Goal: Register for event/course

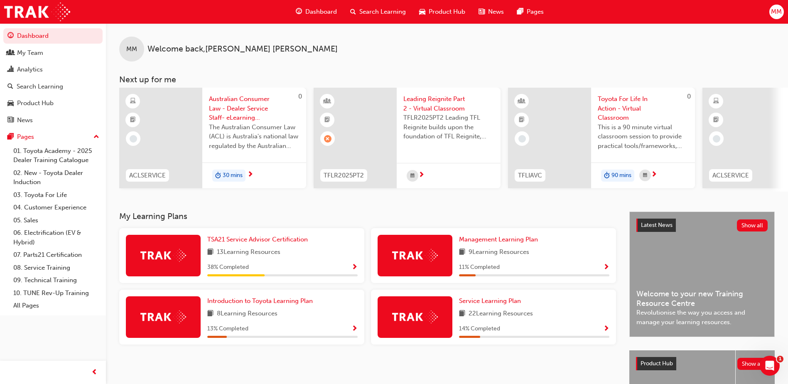
click at [435, 109] on span "Leading Reignite Part 2 - Virtual Classroom" at bounding box center [448, 103] width 91 height 19
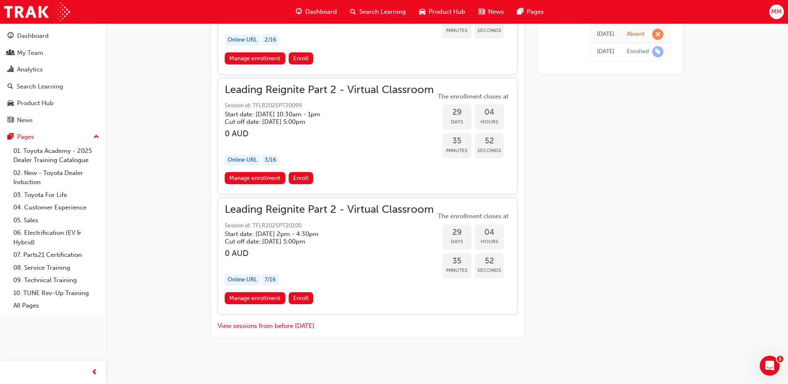
scroll to position [4169, 0]
click at [303, 325] on button "View sessions from before [DATE]" at bounding box center [266, 326] width 97 height 10
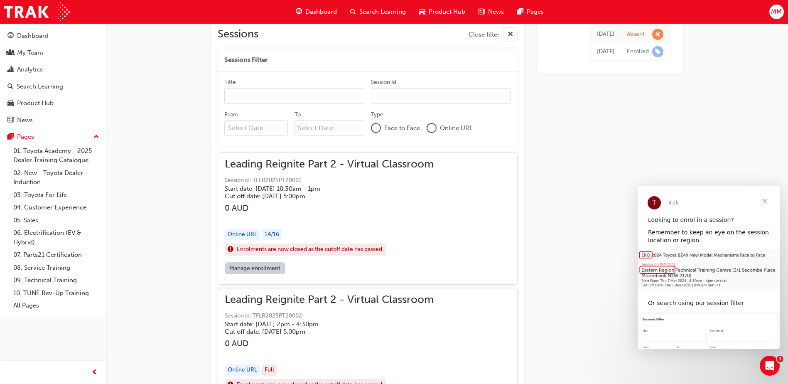
scroll to position [467, 0]
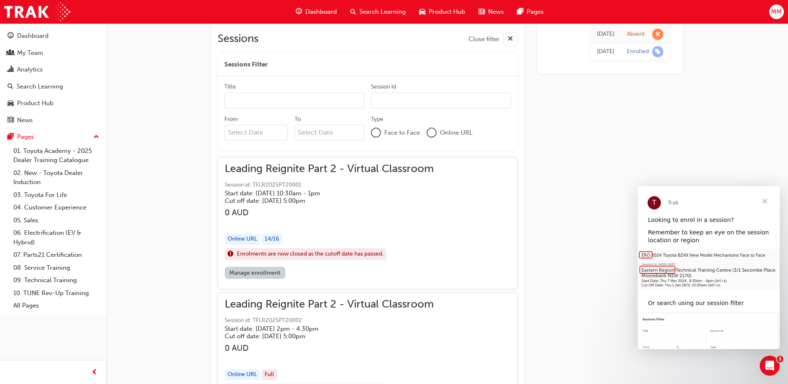
click at [260, 273] on link "Manage enrollment" at bounding box center [255, 273] width 61 height 12
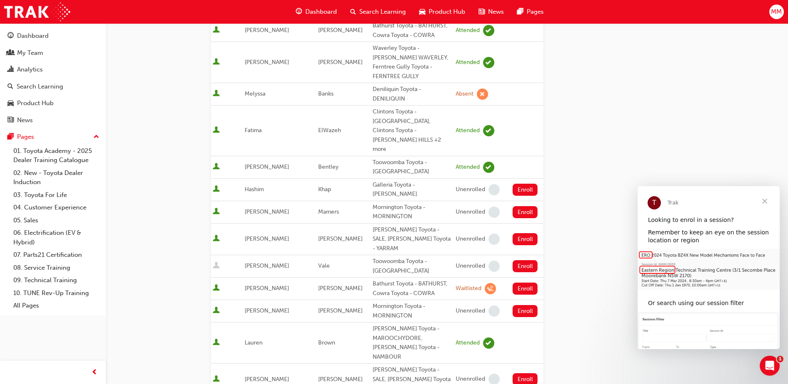
scroll to position [563, 0]
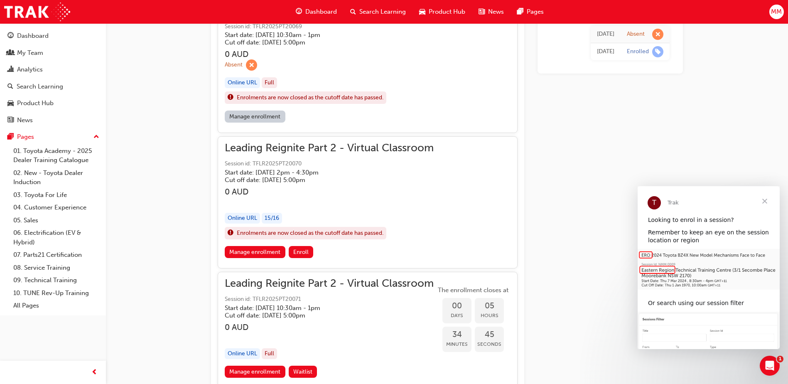
scroll to position [634, 0]
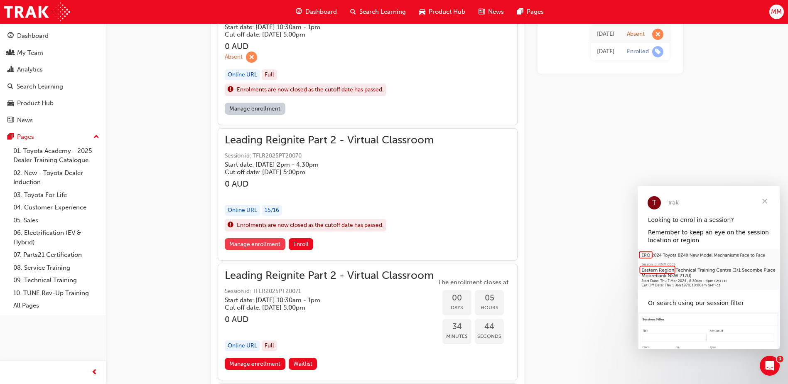
click at [265, 241] on link "Manage enrollment" at bounding box center [255, 244] width 61 height 12
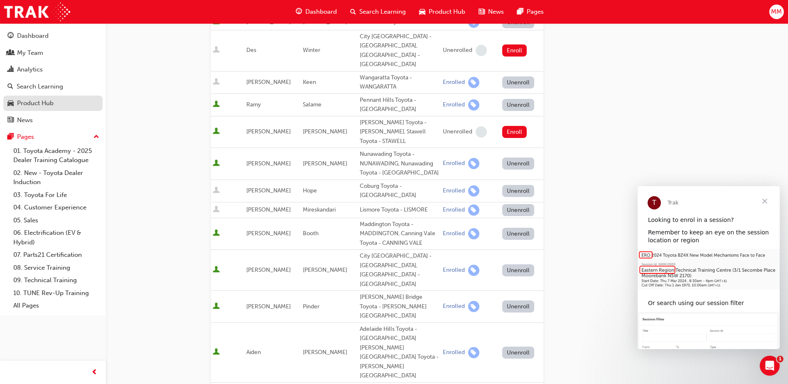
scroll to position [445, 0]
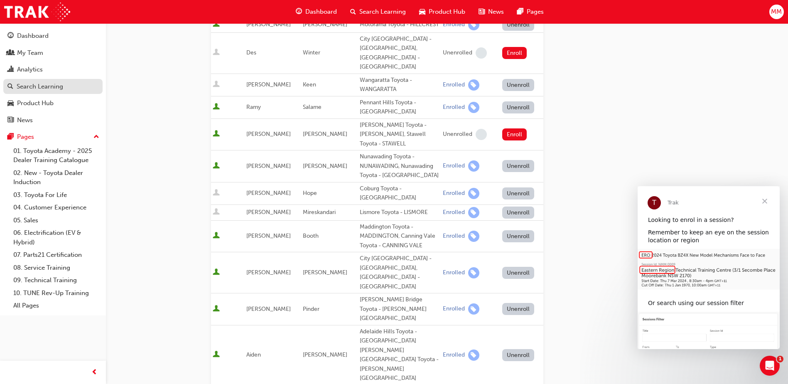
click at [47, 90] on div "Search Learning" at bounding box center [40, 87] width 47 height 10
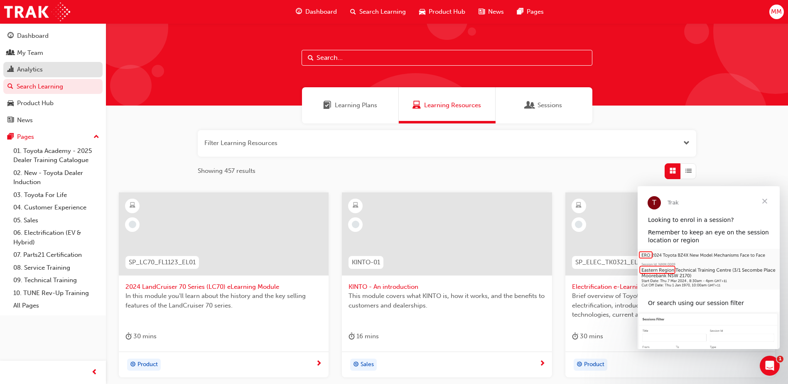
click at [56, 72] on div "Analytics" at bounding box center [52, 69] width 91 height 10
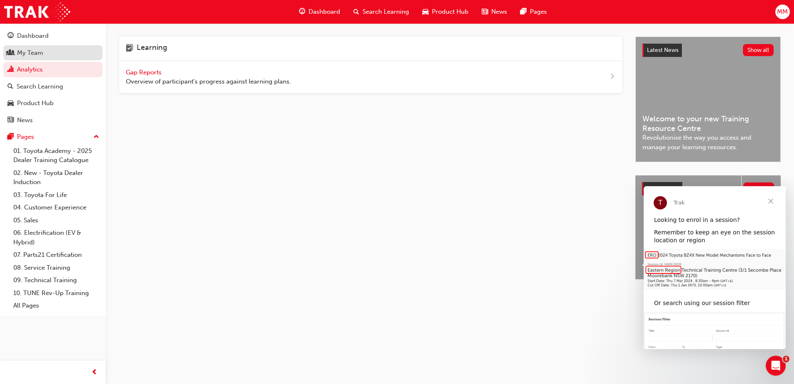
click at [51, 52] on div "My Team" at bounding box center [52, 53] width 91 height 10
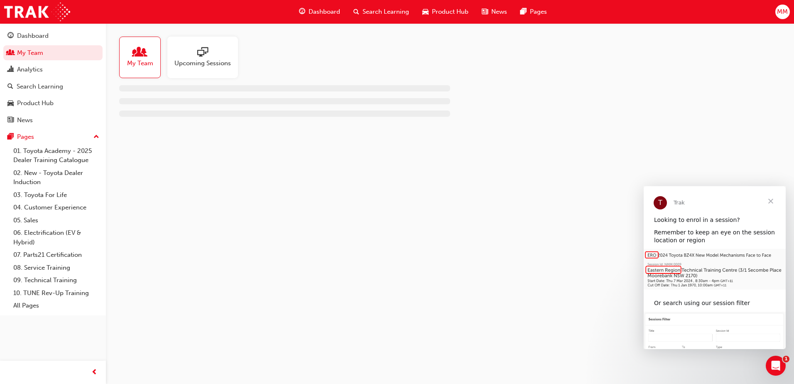
click at [194, 54] on div at bounding box center [203, 53] width 57 height 12
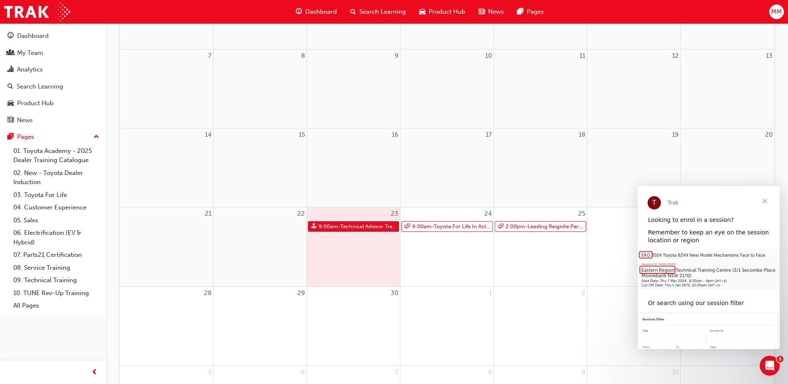
scroll to position [177, 0]
click at [437, 228] on link "9:00am - Toyota For Life In Action - Virtual Classroom" at bounding box center [446, 226] width 91 height 11
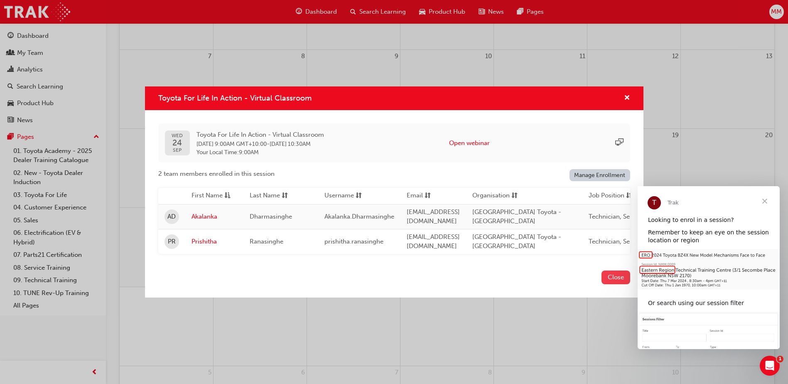
click at [621, 280] on button "Close" at bounding box center [616, 277] width 29 height 14
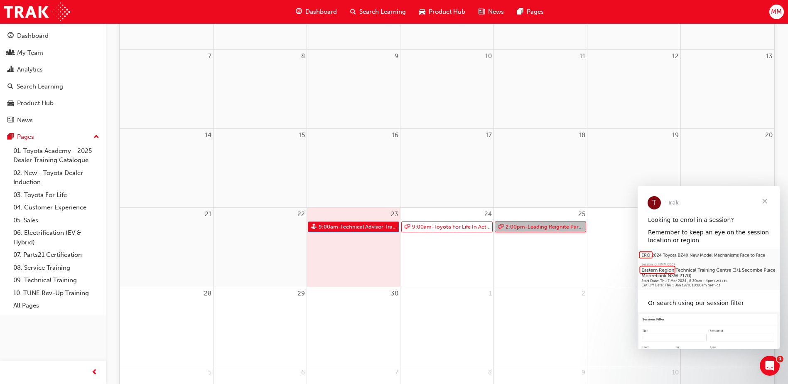
click at [559, 228] on link "2:00pm - Leading Reignite Part 2 - Virtual Classroom" at bounding box center [540, 226] width 91 height 11
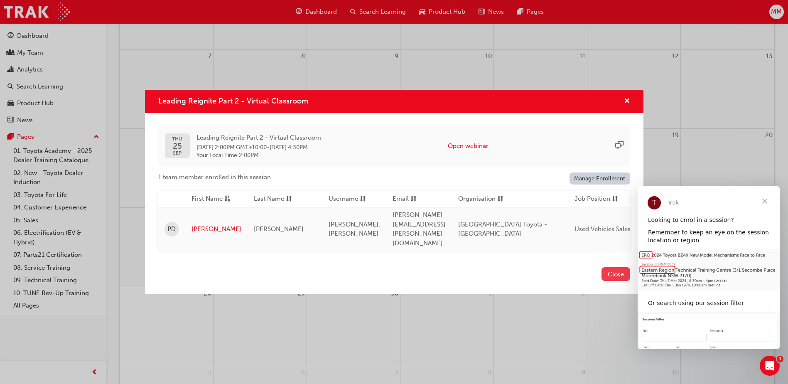
click at [614, 267] on button "Close" at bounding box center [616, 274] width 29 height 14
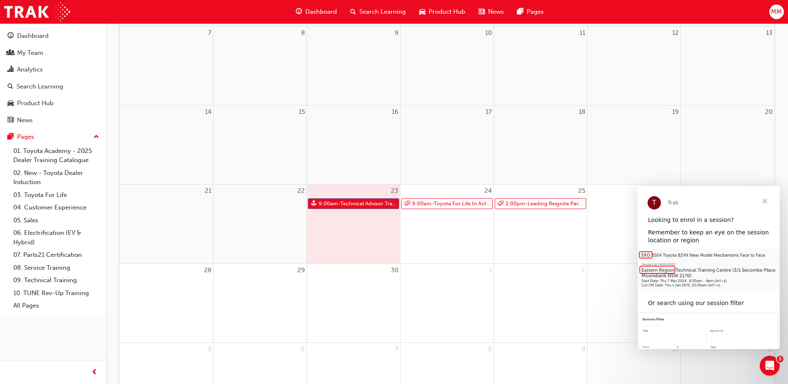
scroll to position [0, 0]
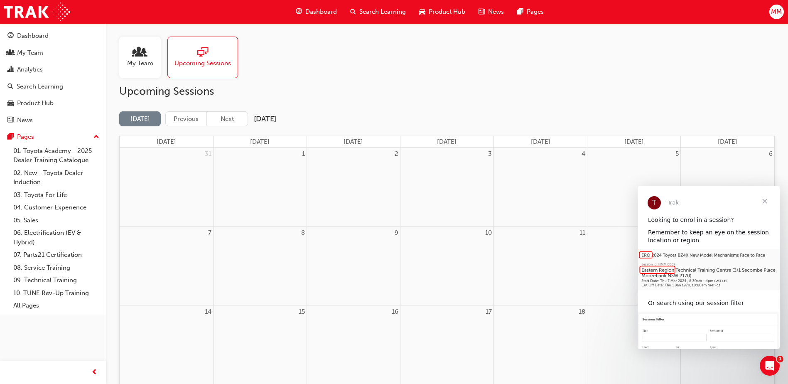
click at [130, 68] on div "My Team" at bounding box center [140, 58] width 42 height 42
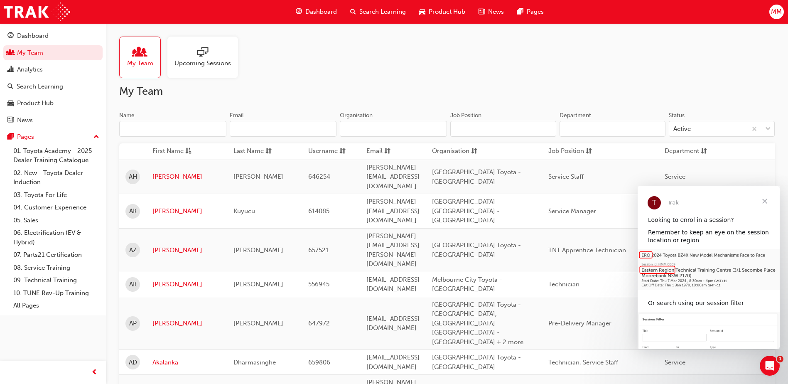
click at [169, 124] on input "Name" at bounding box center [172, 129] width 107 height 16
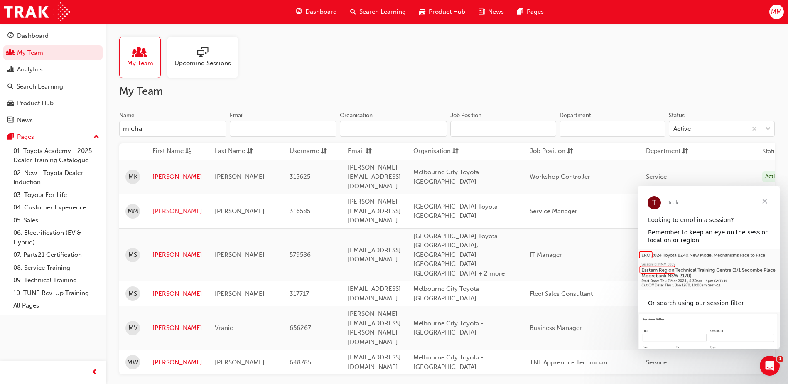
type input "micha"
click at [172, 206] on link "[PERSON_NAME]" at bounding box center [177, 211] width 50 height 10
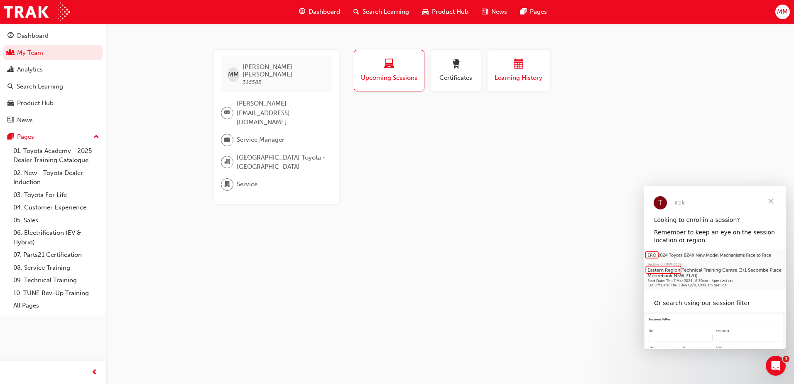
click at [522, 85] on button "Learning History" at bounding box center [519, 71] width 62 height 42
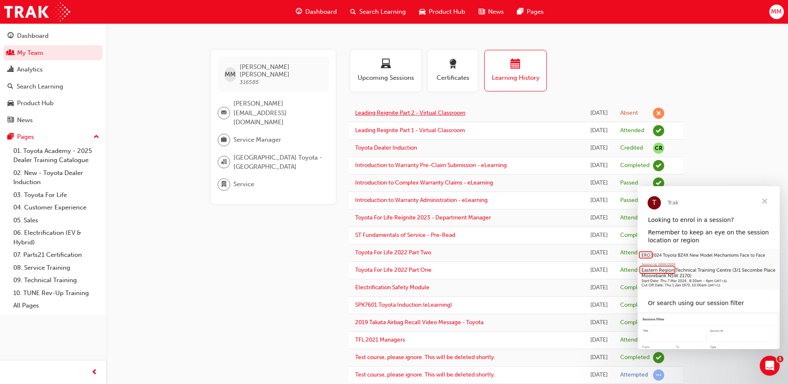
click at [423, 111] on link "Leading Reignite Part 2 - Virtual Classroom" at bounding box center [410, 112] width 110 height 7
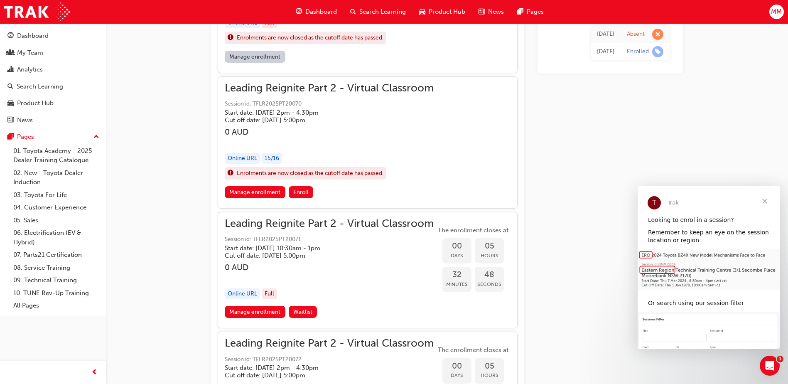
scroll to position [697, 0]
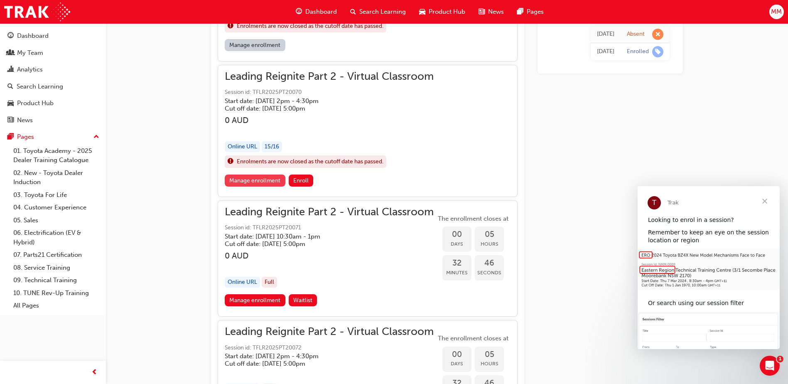
click at [268, 181] on link "Manage enrollment" at bounding box center [255, 181] width 61 height 12
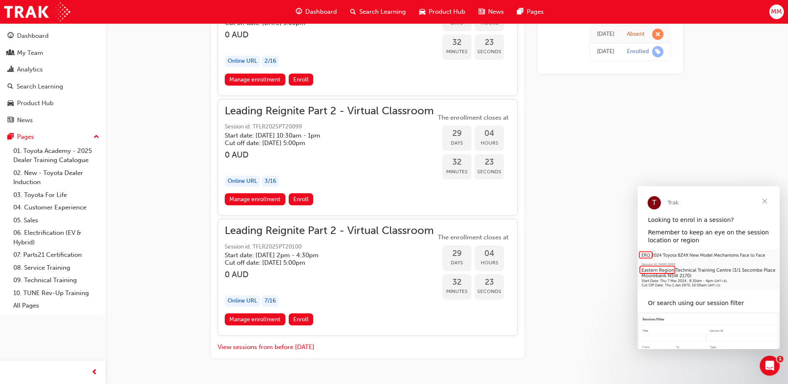
scroll to position [4169, 0]
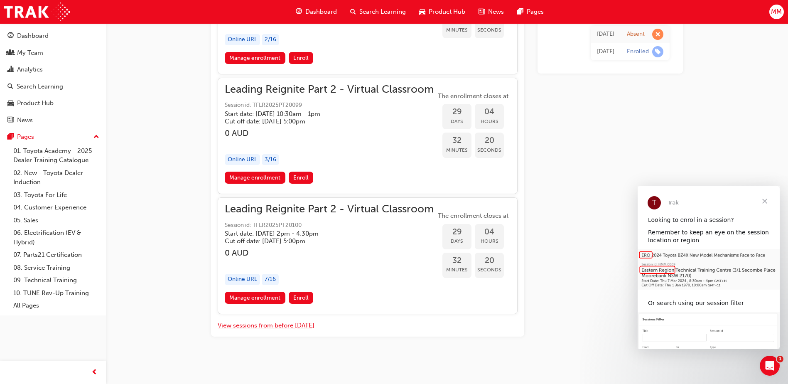
click at [293, 326] on button "View sessions from before [DATE]" at bounding box center [266, 326] width 97 height 10
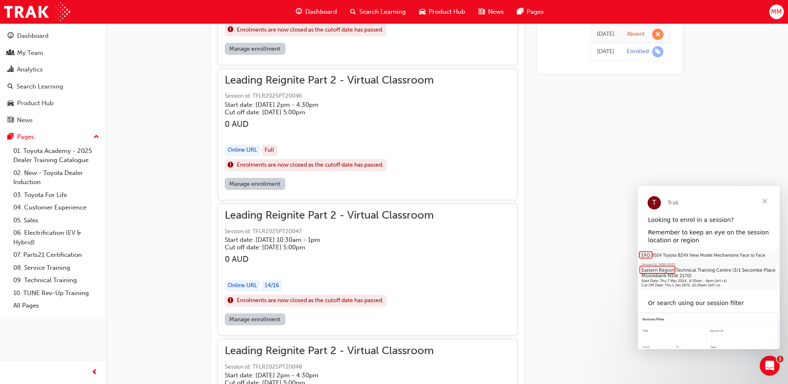
scroll to position [6652, 0]
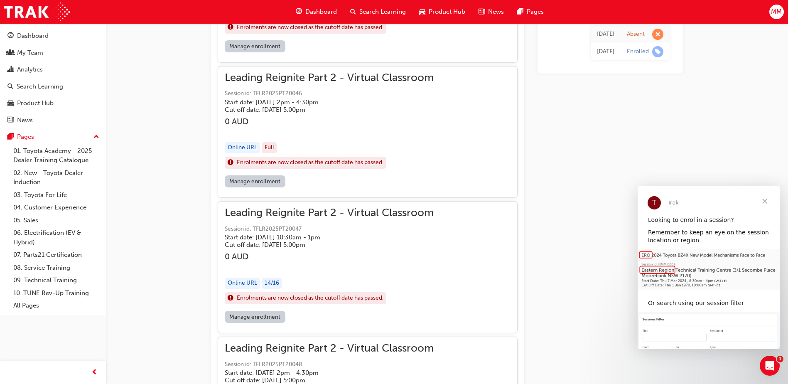
click at [269, 178] on link "Manage enrollment" at bounding box center [255, 181] width 61 height 12
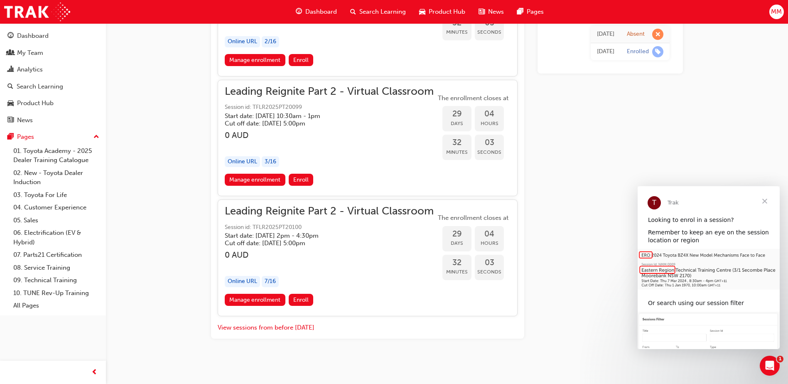
scroll to position [4169, 0]
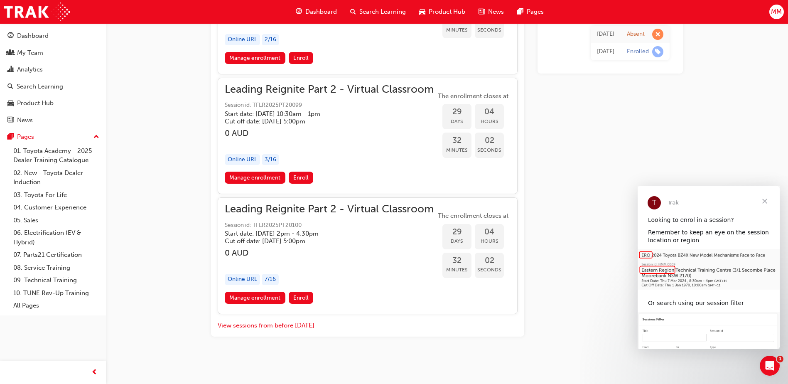
click at [765, 199] on span "Close" at bounding box center [765, 201] width 30 height 30
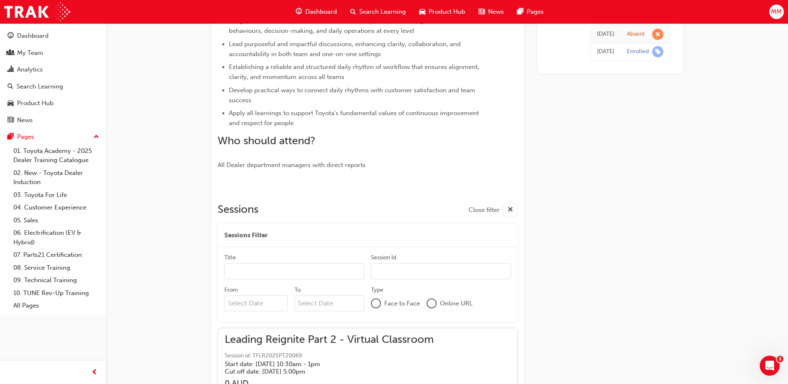
scroll to position [322, 0]
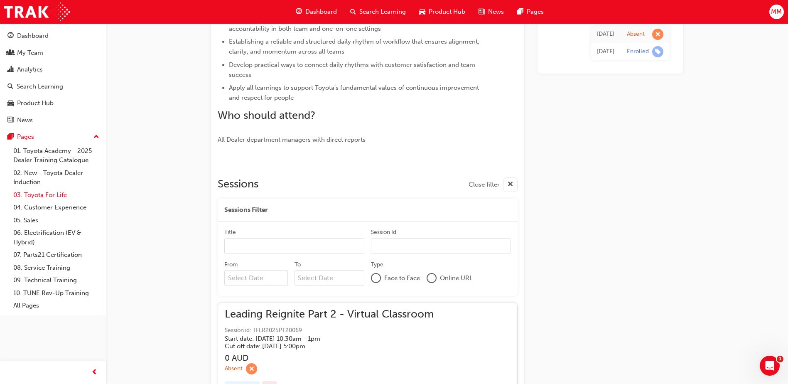
click at [54, 196] on link "03. Toyota For Life" at bounding box center [56, 195] width 93 height 13
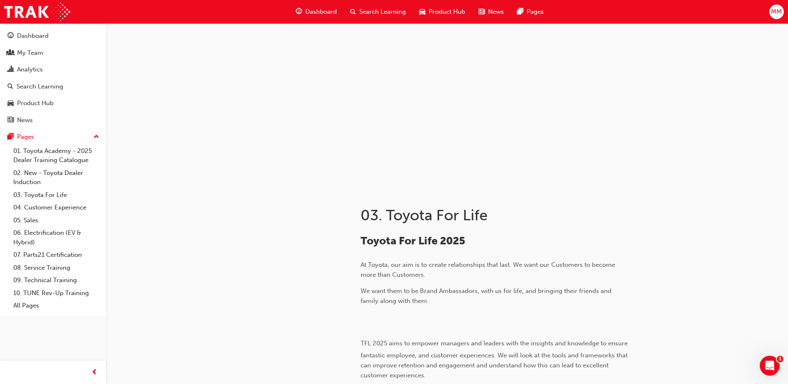
click at [393, 10] on span "Search Learning" at bounding box center [382, 12] width 47 height 10
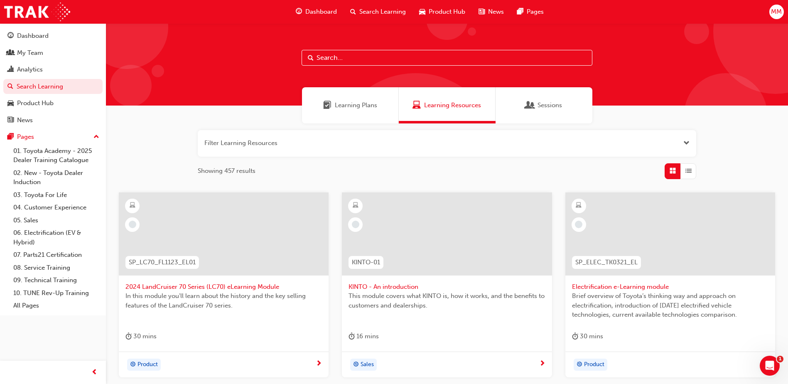
click at [360, 56] on input "text" at bounding box center [447, 58] width 291 height 16
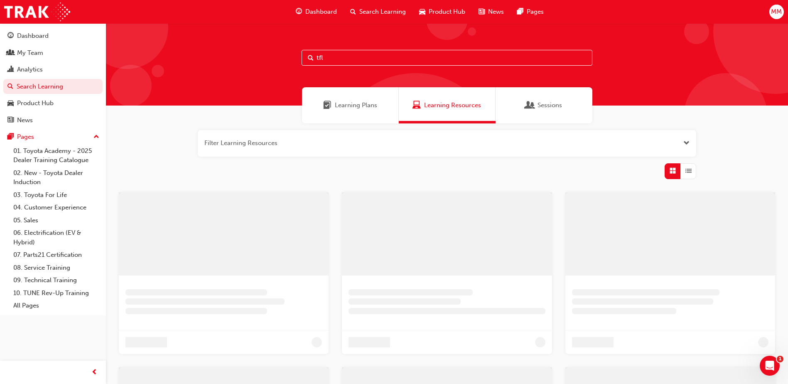
type input "tfl"
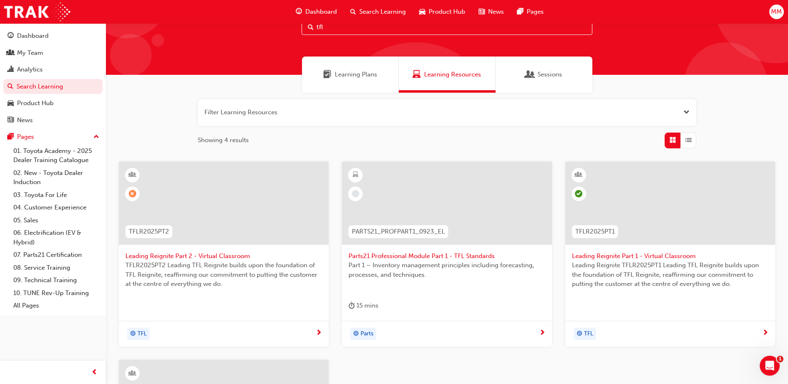
scroll to position [42, 0]
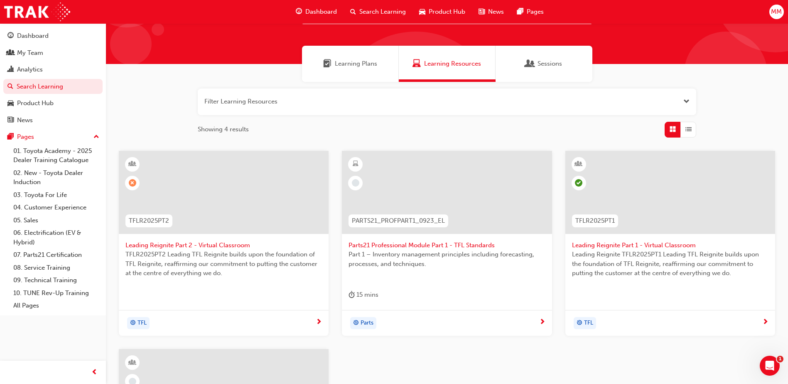
click at [226, 246] on span "Leading Reignite Part 2 - Virtual Classroom" at bounding box center [223, 246] width 197 height 10
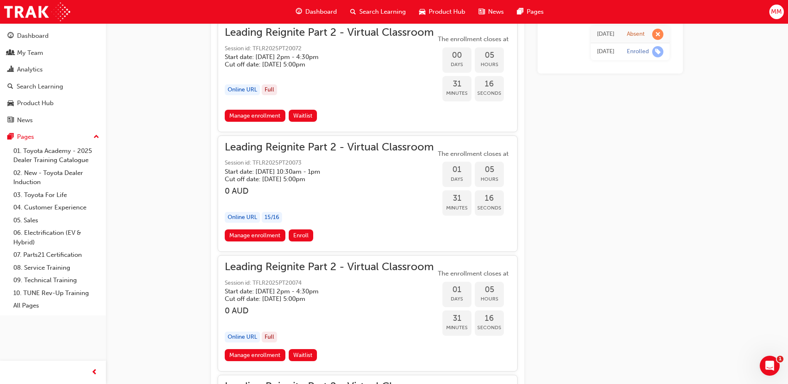
scroll to position [1009, 0]
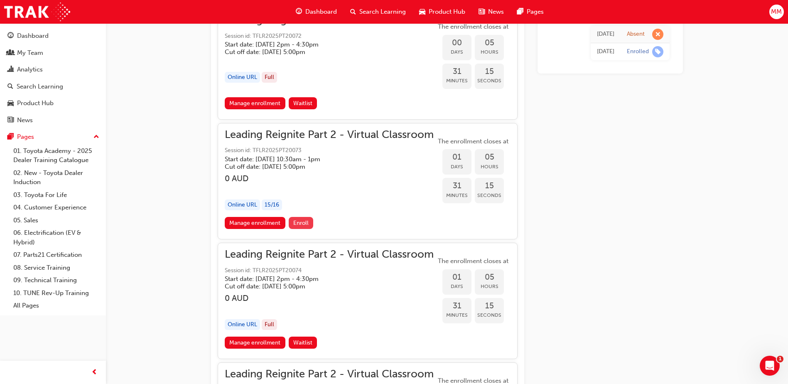
click at [305, 222] on span "Enroll" at bounding box center [300, 222] width 15 height 7
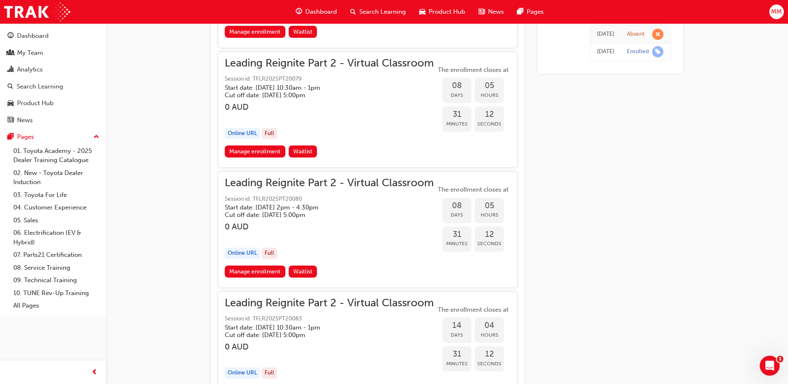
scroll to position [2110, 0]
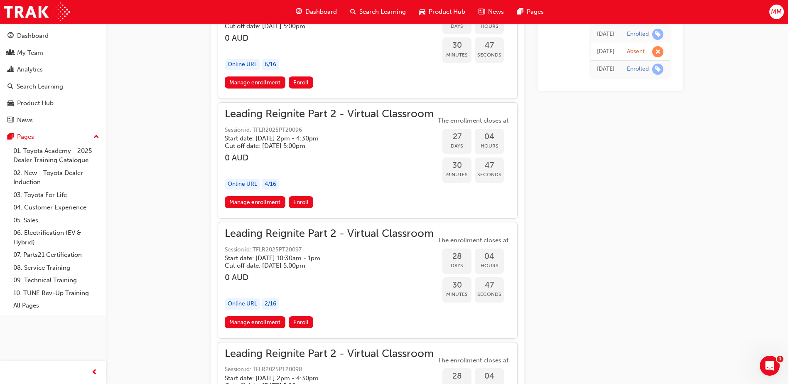
scroll to position [3818, 0]
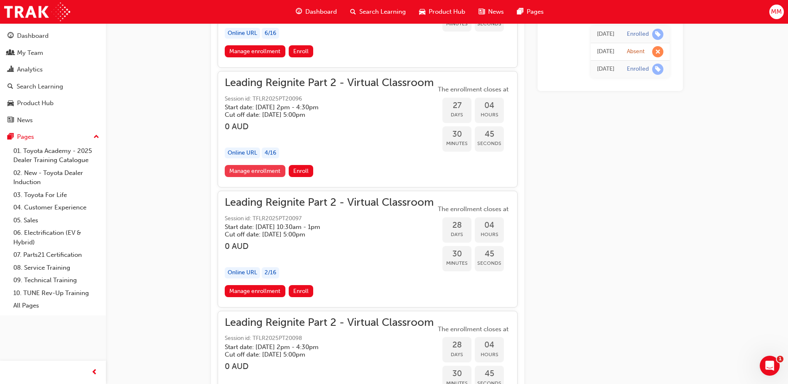
click at [257, 174] on link "Manage enrollment" at bounding box center [255, 171] width 61 height 12
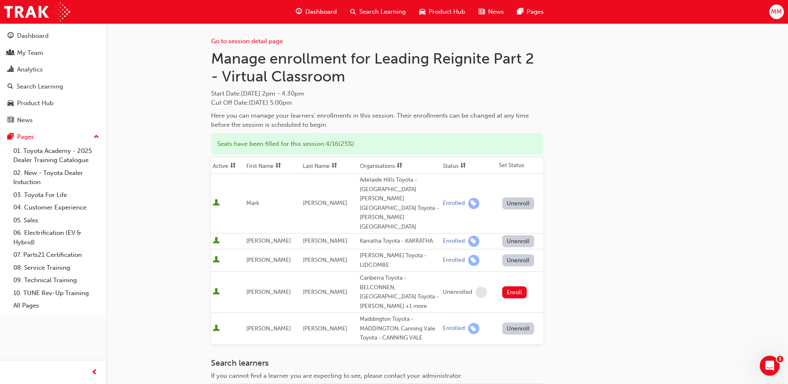
scroll to position [10, 0]
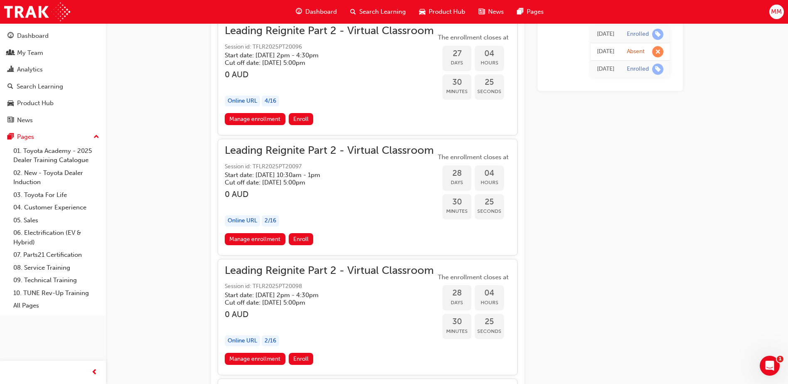
scroll to position [3881, 0]
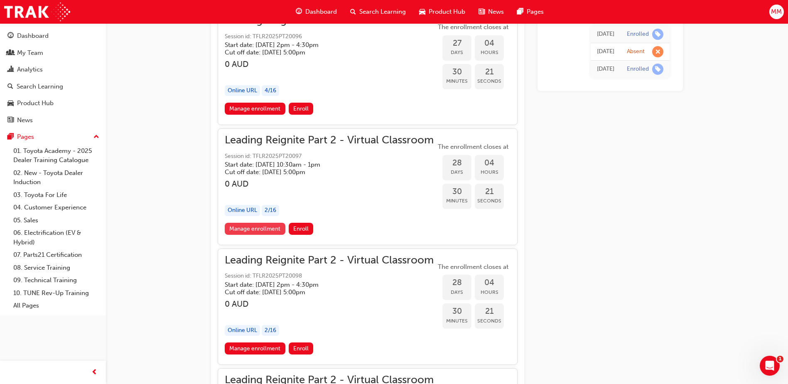
click at [263, 229] on link "Manage enrollment" at bounding box center [255, 229] width 61 height 12
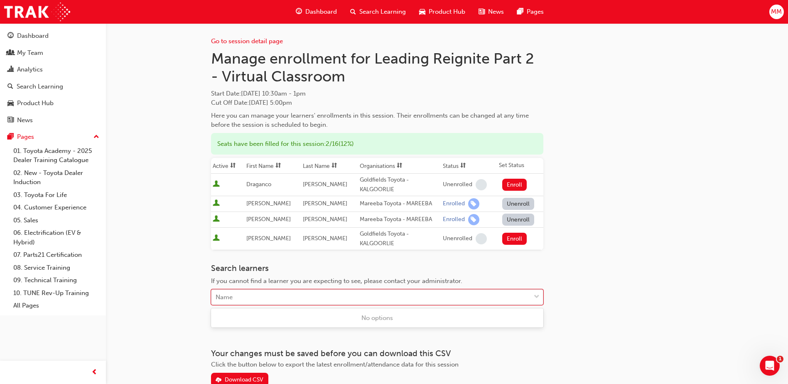
click at [282, 295] on div "Name" at bounding box center [370, 297] width 319 height 15
type input "michael"
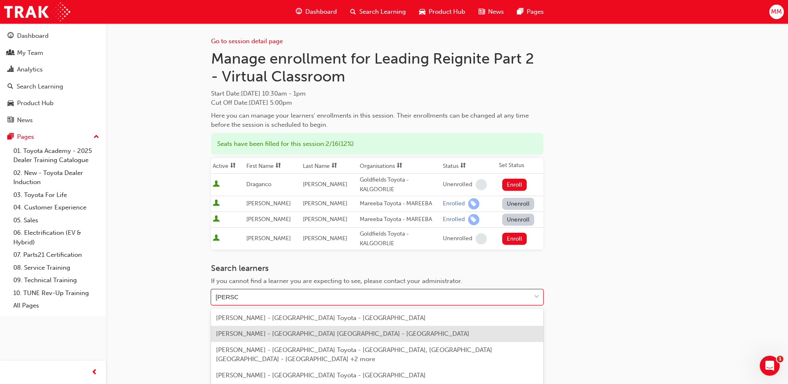
click at [293, 332] on span "Michael Mulcahy - Melbourne City Toyota - HEIDELBERG" at bounding box center [342, 333] width 253 height 7
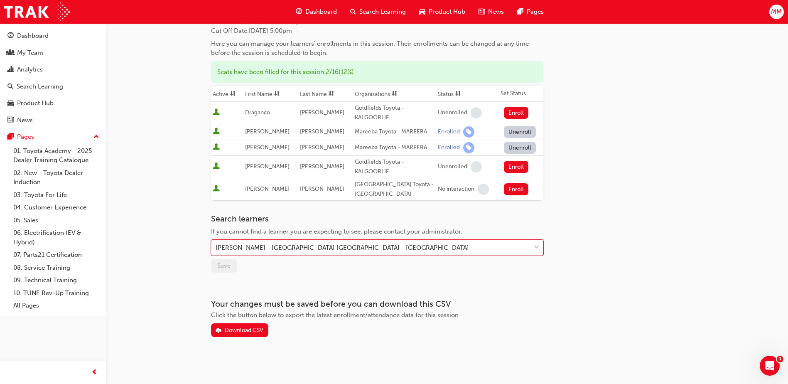
scroll to position [72, 0]
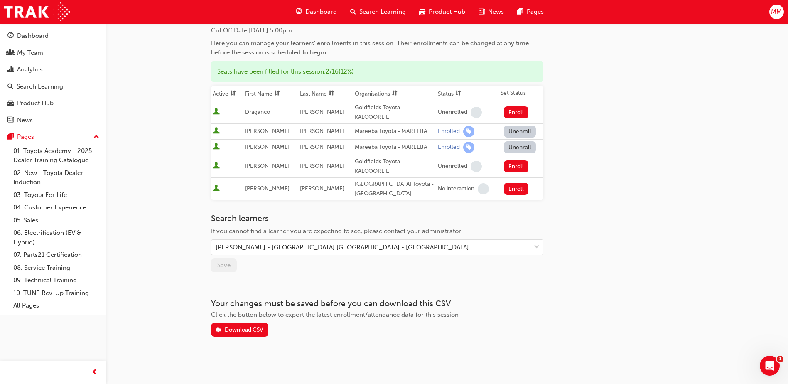
click at [309, 280] on div "Go to session detail page Manage enrollment for Leading Reignite Part 2 - Virtu…" at bounding box center [377, 144] width 332 height 386
click at [642, 209] on div "Go to session detail page Manage enrollment for Leading Reignite Part 2 - Virtu…" at bounding box center [447, 144] width 472 height 386
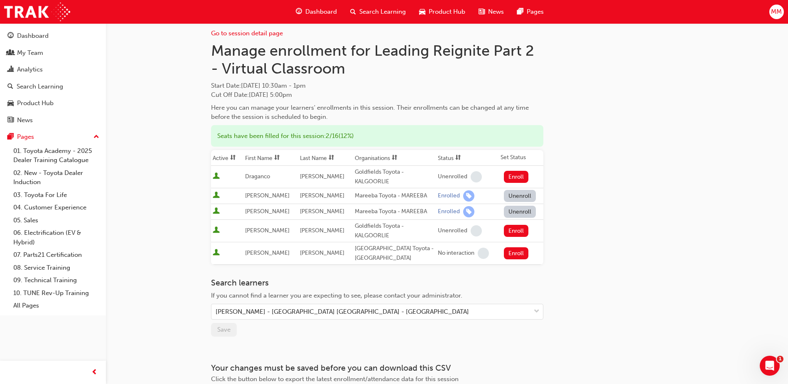
scroll to position [0, 0]
